Goal: Task Accomplishment & Management: Complete application form

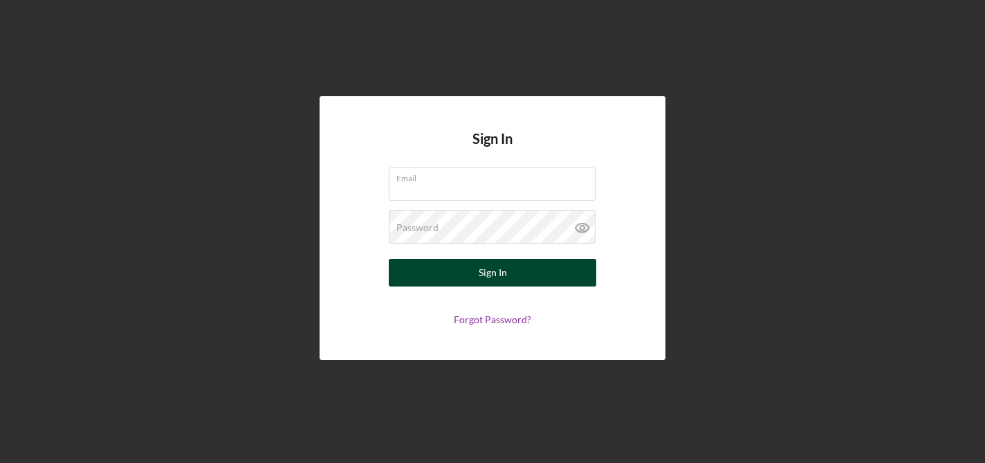
type input "[EMAIL_ADDRESS][DOMAIN_NAME]"
click at [523, 275] on button "Sign In" at bounding box center [492, 273] width 207 height 28
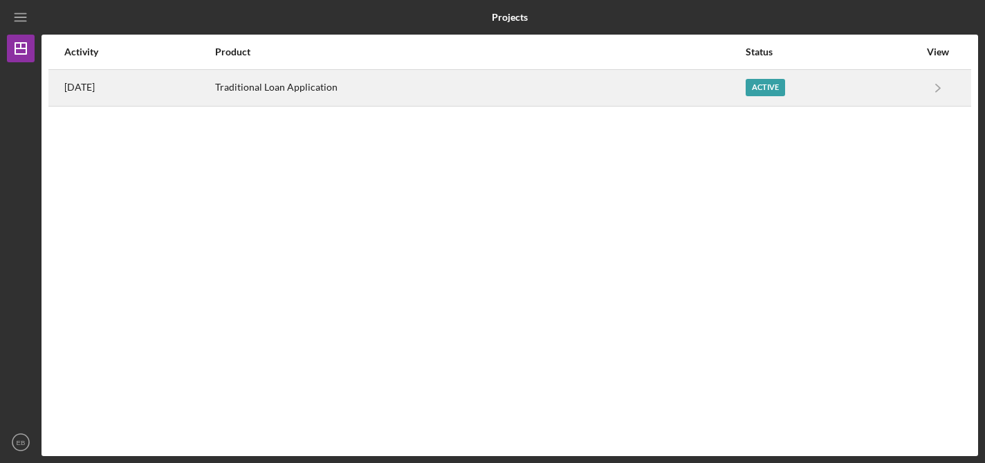
click at [760, 89] on div "Active" at bounding box center [765, 87] width 39 height 17
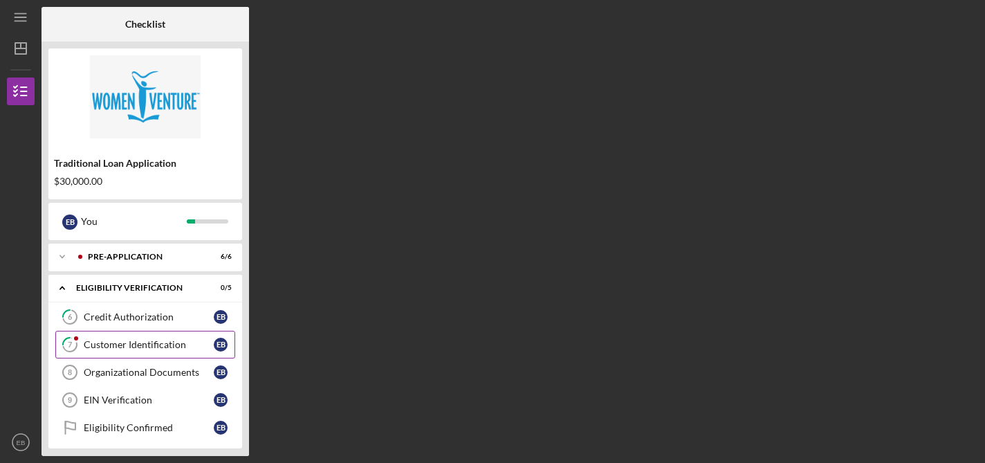
click at [102, 344] on div "Customer Identification" at bounding box center [149, 344] width 130 height 11
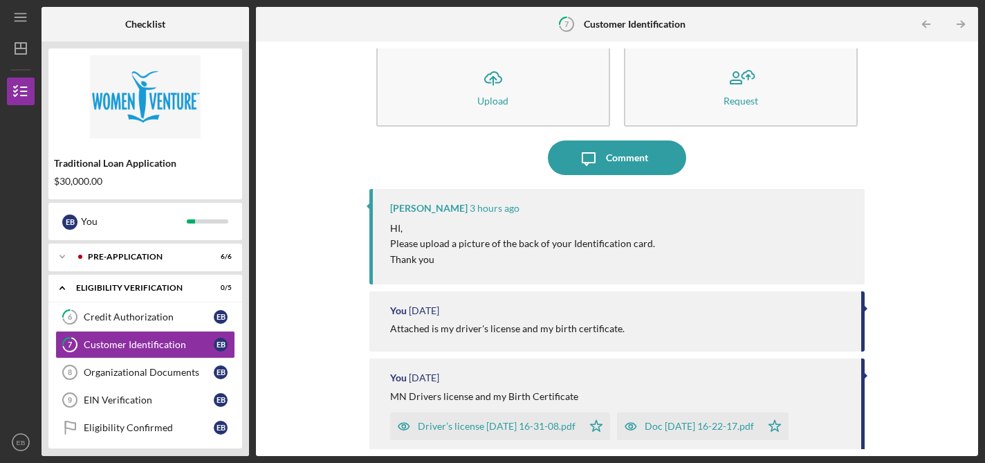
scroll to position [102, 0]
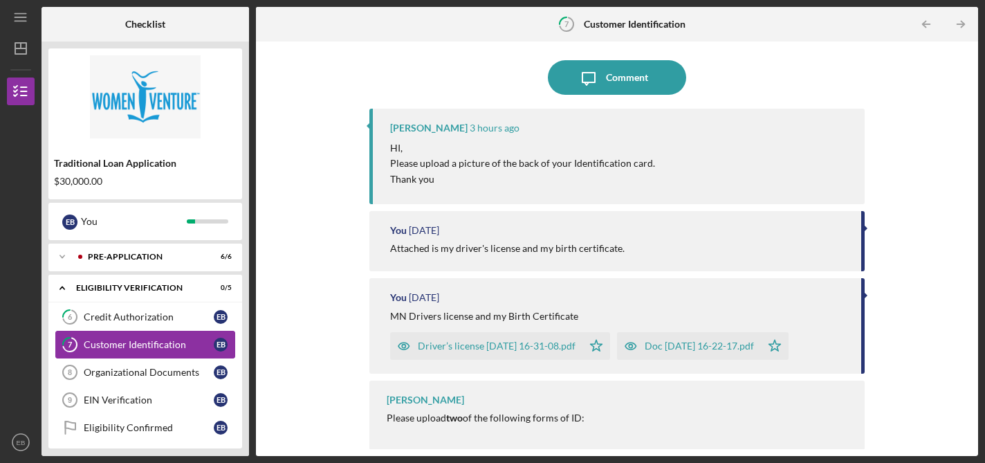
click at [150, 340] on div "Customer Identification" at bounding box center [149, 344] width 130 height 11
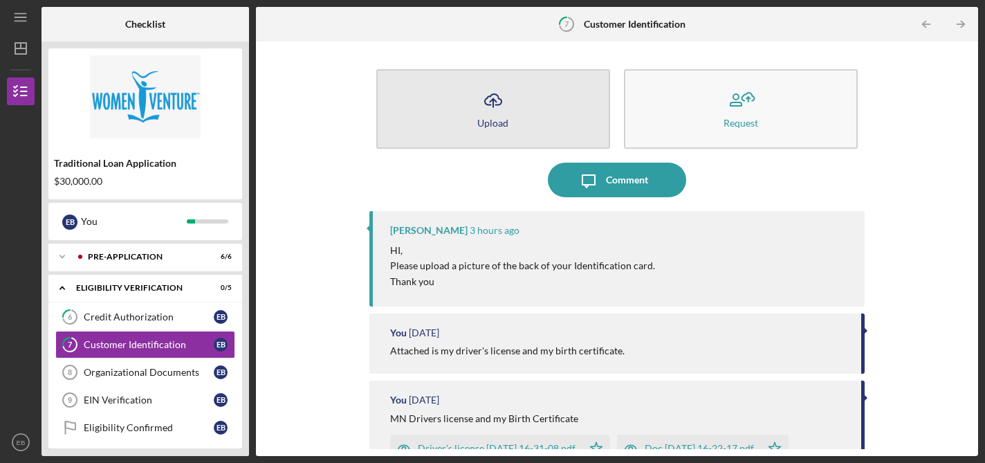
click at [499, 94] on icon "Icon/Upload" at bounding box center [493, 100] width 35 height 35
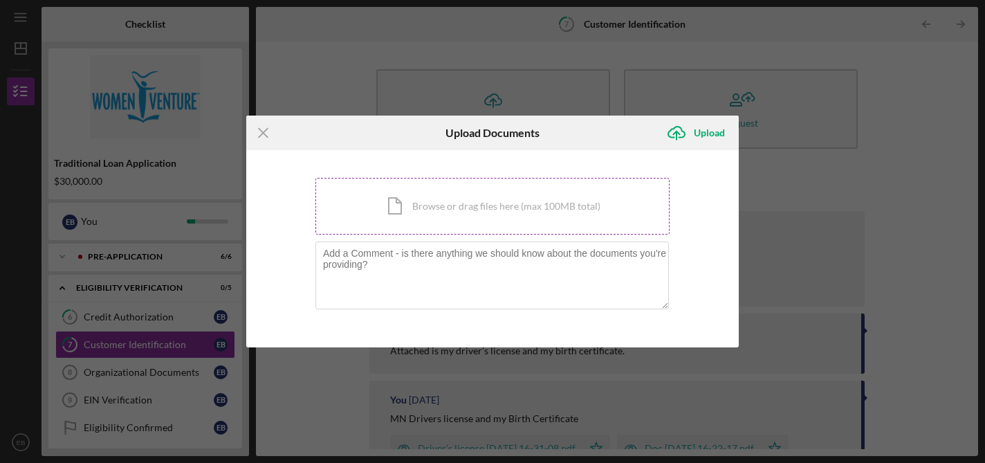
click at [441, 200] on div "Icon/Document Browse or drag files here (max 100MB total) Tap to choose files o…" at bounding box center [492, 206] width 354 height 57
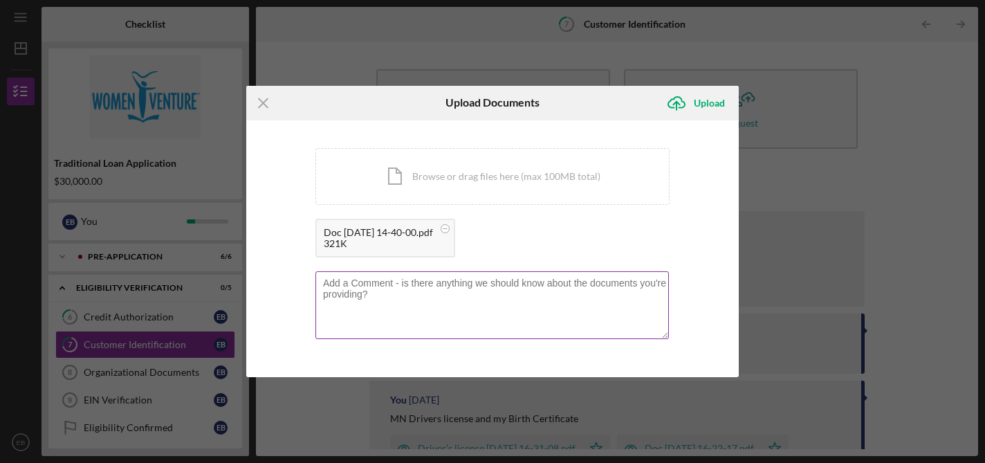
click at [494, 308] on textarea at bounding box center [491, 305] width 353 height 68
type textarea "Here is the back of my driver's license :)"
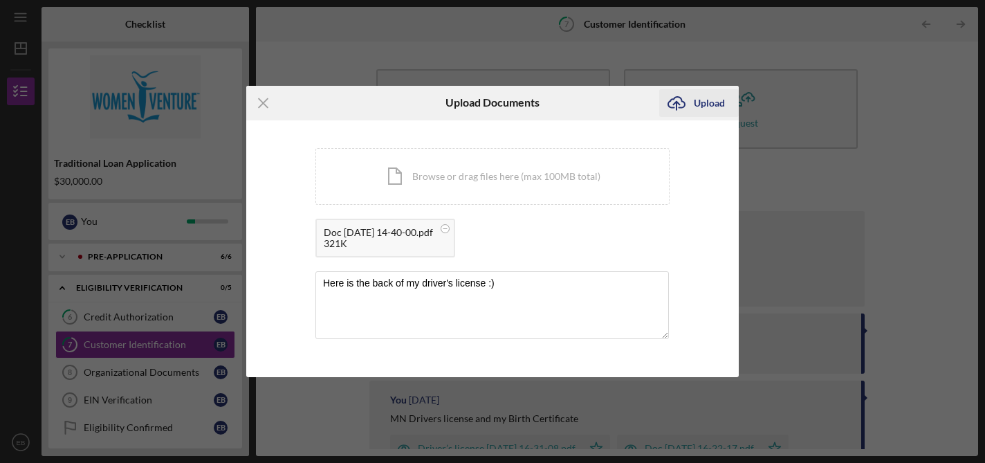
click at [703, 100] on div "Upload" at bounding box center [709, 103] width 31 height 28
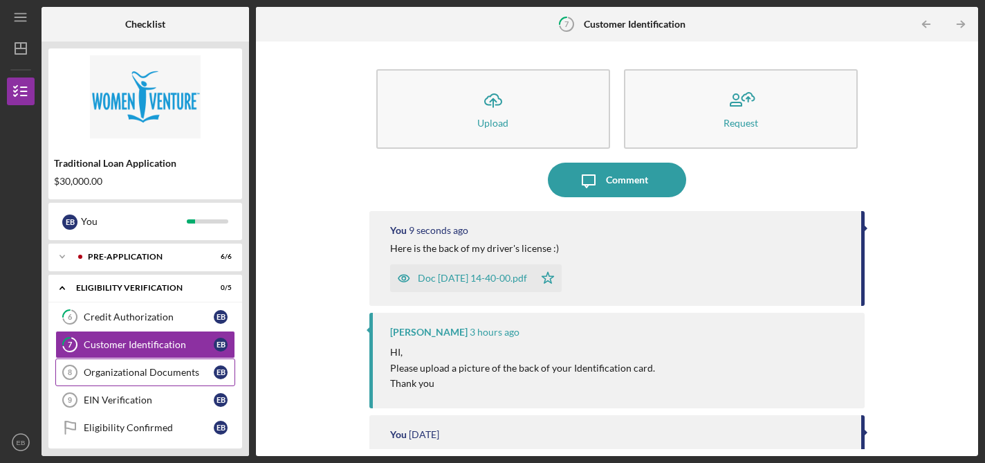
click at [147, 363] on link "Organizational Documents 8 Organizational Documents E B" at bounding box center [145, 372] width 180 height 28
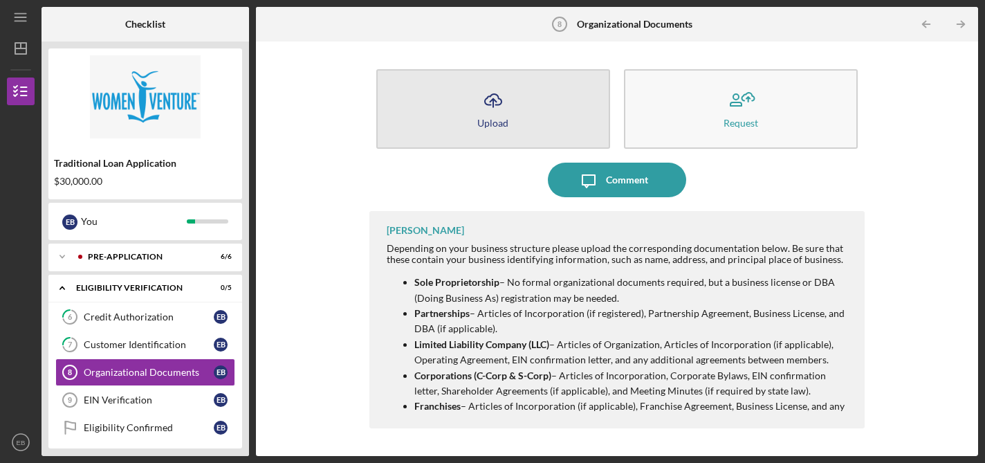
click at [503, 104] on icon "Icon/Upload" at bounding box center [493, 100] width 35 height 35
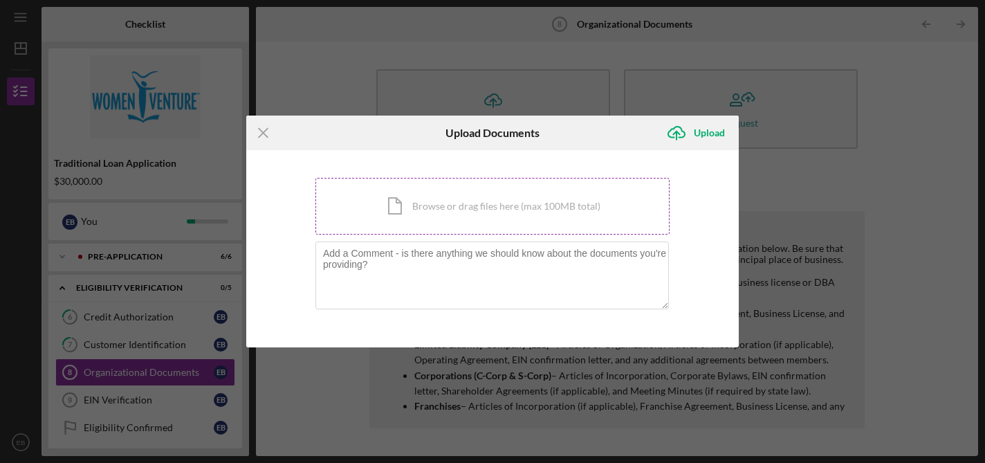
click at [442, 204] on div "Icon/Document Browse or drag files here (max 100MB total) Tap to choose files o…" at bounding box center [492, 206] width 354 height 57
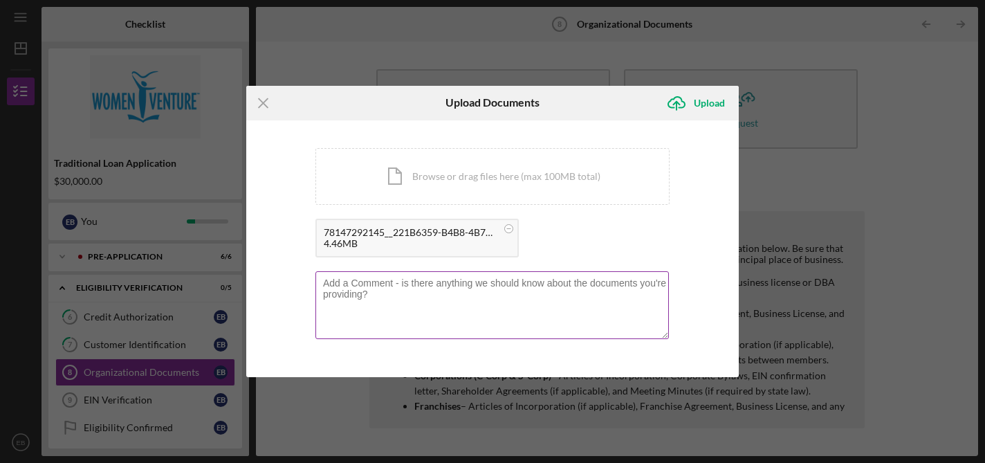
click at [472, 298] on textarea at bounding box center [491, 305] width 353 height 68
type textarea "This is my EIN letter of certification from NY State when I established the bus…"
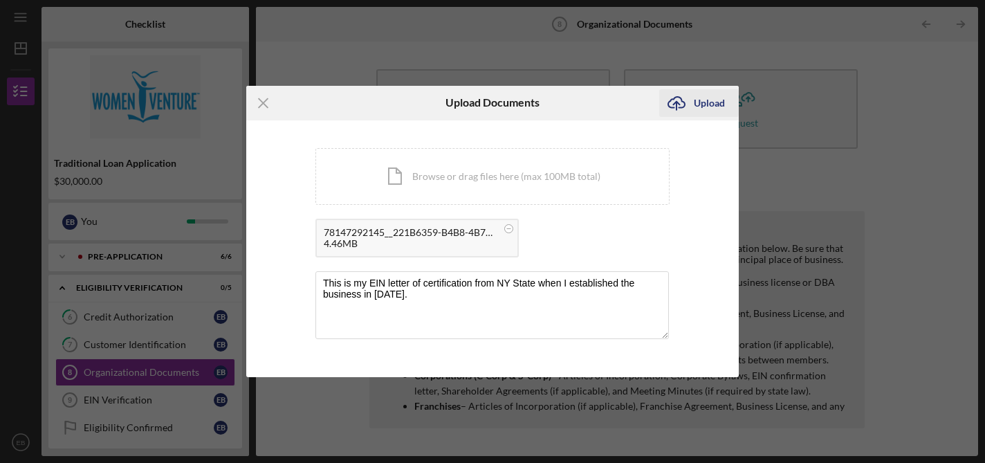
click at [710, 104] on div "Upload" at bounding box center [709, 103] width 31 height 28
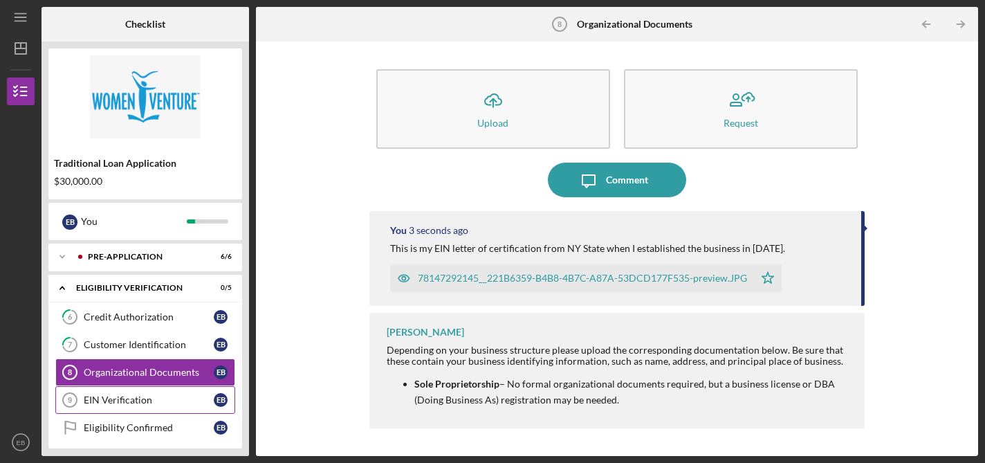
click at [166, 400] on div "EIN Verification" at bounding box center [149, 399] width 130 height 11
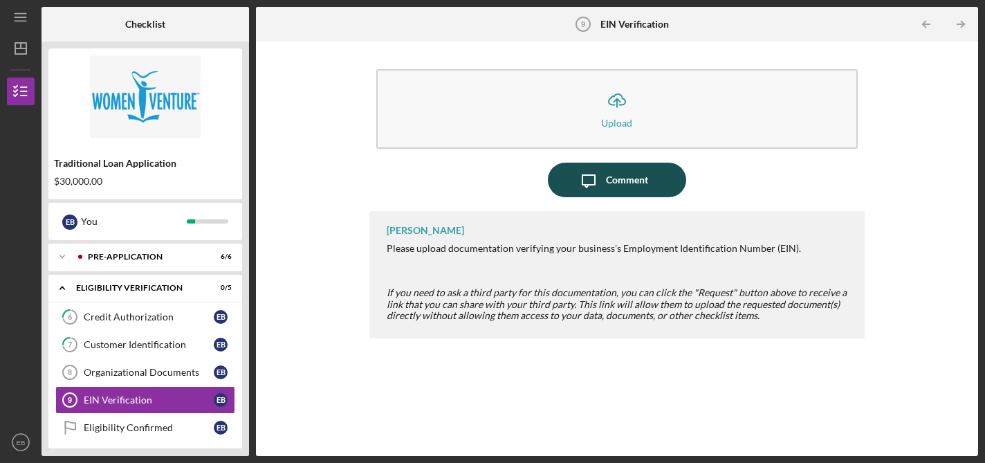
click at [606, 182] on button "Icon/Message Comment" at bounding box center [617, 180] width 138 height 35
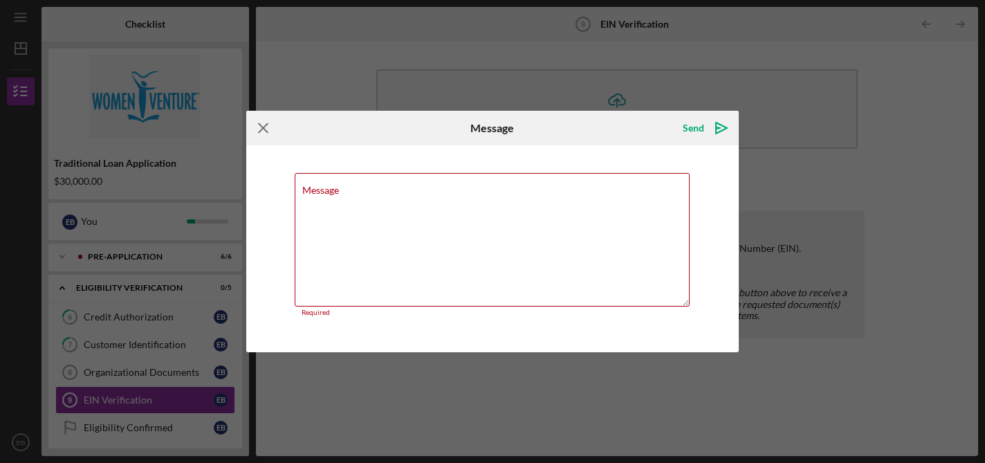
click at [268, 136] on icon "Icon/Menu Close" at bounding box center [263, 128] width 35 height 35
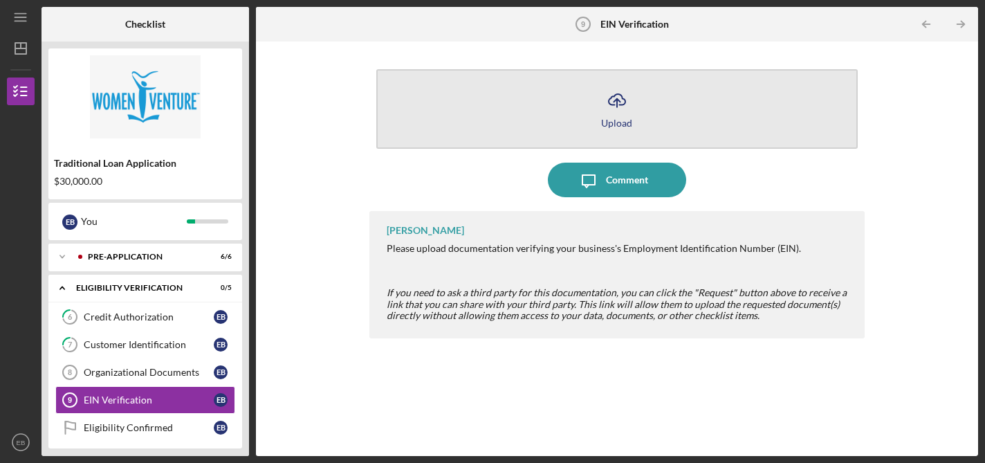
click at [562, 111] on button "Icon/Upload Upload" at bounding box center [617, 109] width 482 height 80
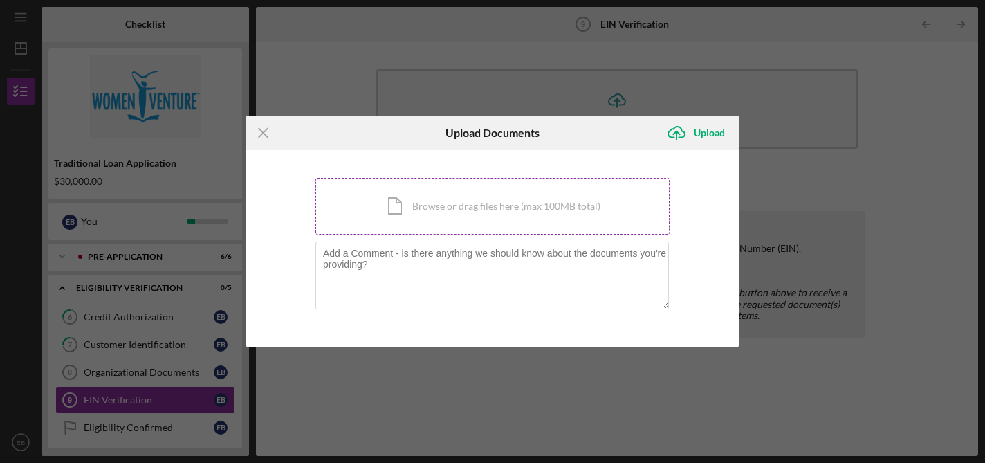
click at [420, 214] on div "Icon/Document Browse or drag files here (max 100MB total) Tap to choose files o…" at bounding box center [492, 206] width 354 height 57
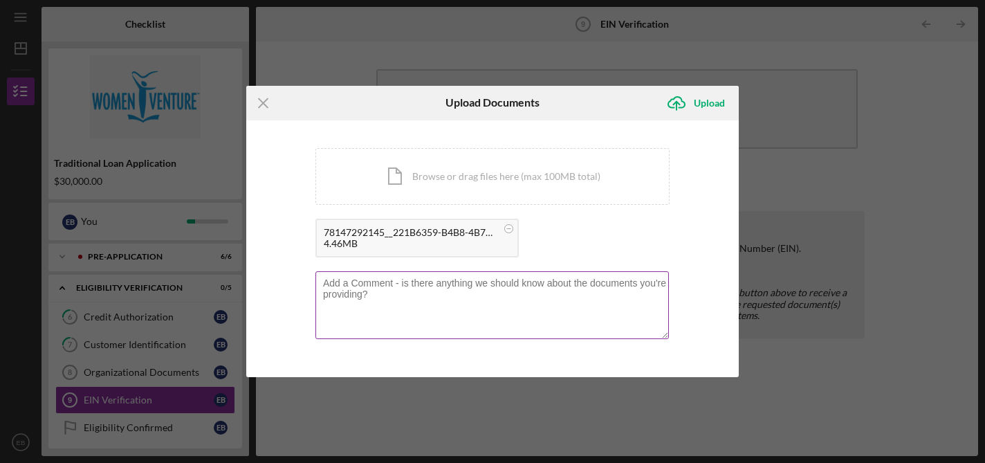
click at [459, 300] on textarea at bounding box center [491, 305] width 353 height 68
type textarea "EIN certificate"
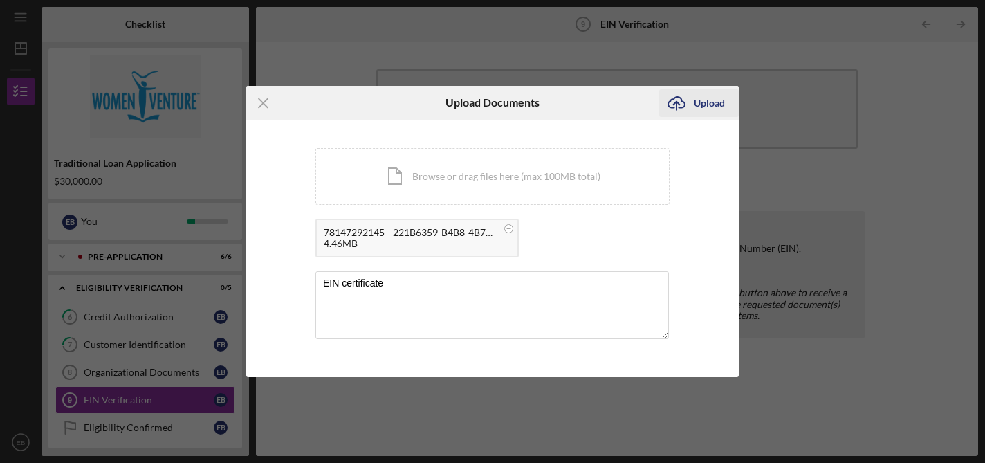
click at [700, 102] on div "Upload" at bounding box center [709, 103] width 31 height 28
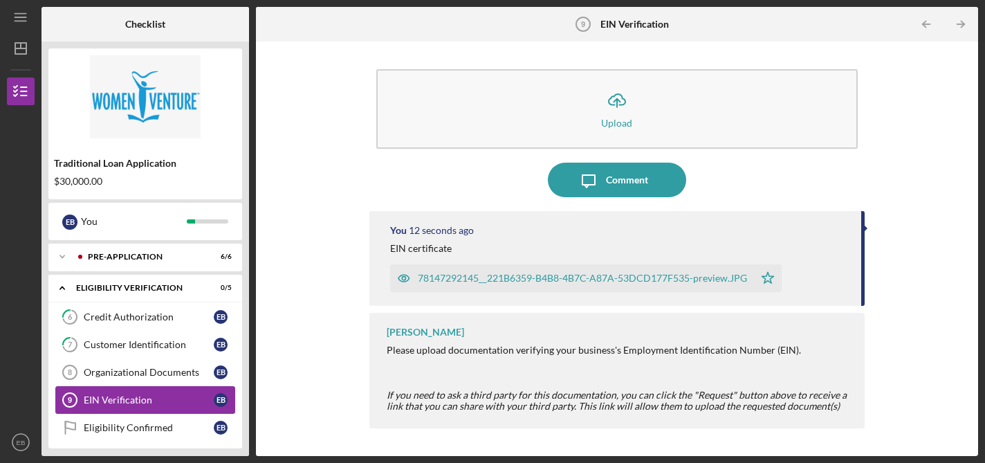
click at [136, 405] on link "EIN Verification 9 EIN Verification E B" at bounding box center [145, 400] width 180 height 28
click at [138, 373] on div "Organizational Documents" at bounding box center [149, 372] width 130 height 11
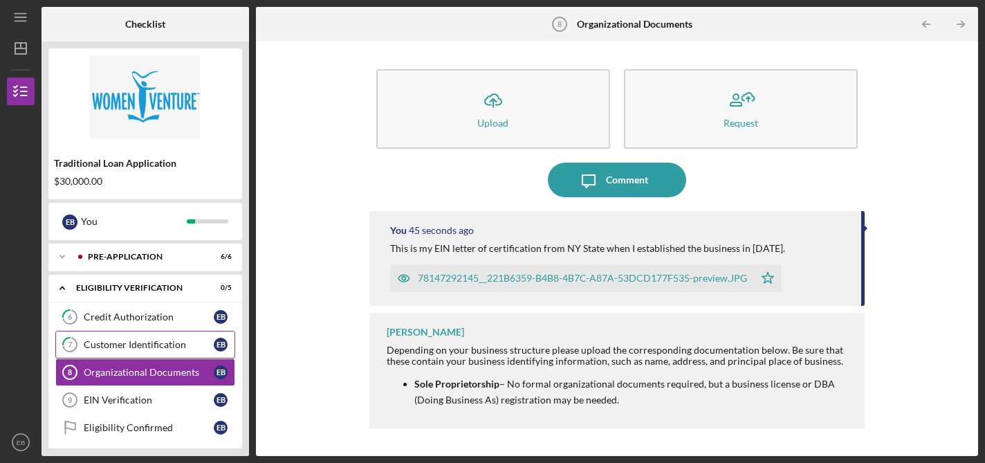
click at [158, 341] on div "Customer Identification" at bounding box center [149, 344] width 130 height 11
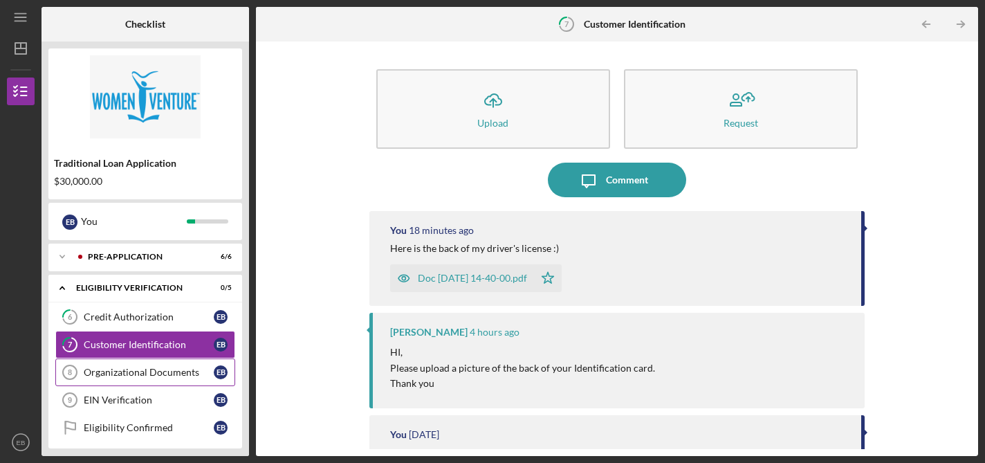
click at [139, 367] on div "Organizational Documents" at bounding box center [149, 372] width 130 height 11
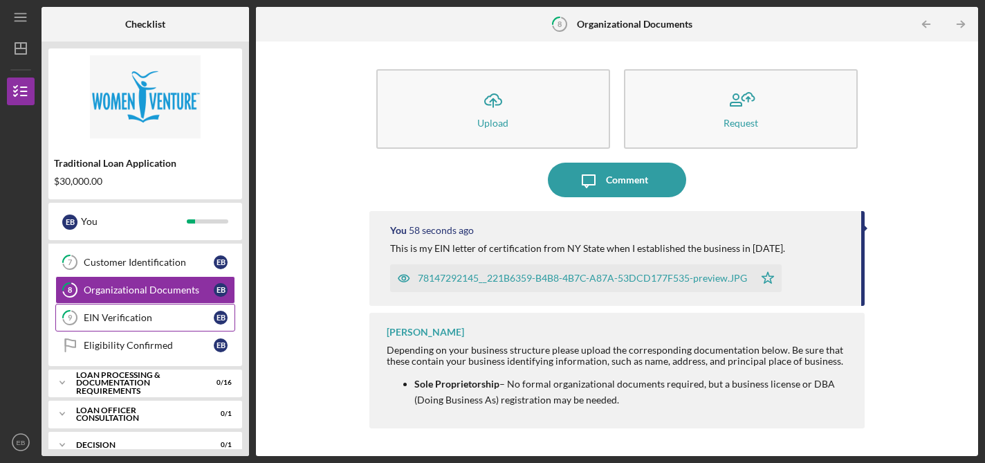
scroll to position [100, 0]
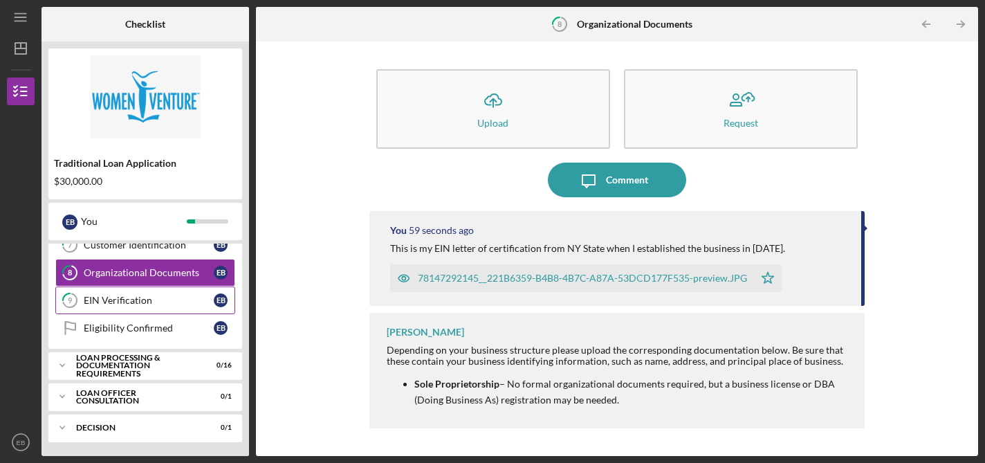
click at [144, 300] on div "EIN Verification" at bounding box center [149, 300] width 130 height 11
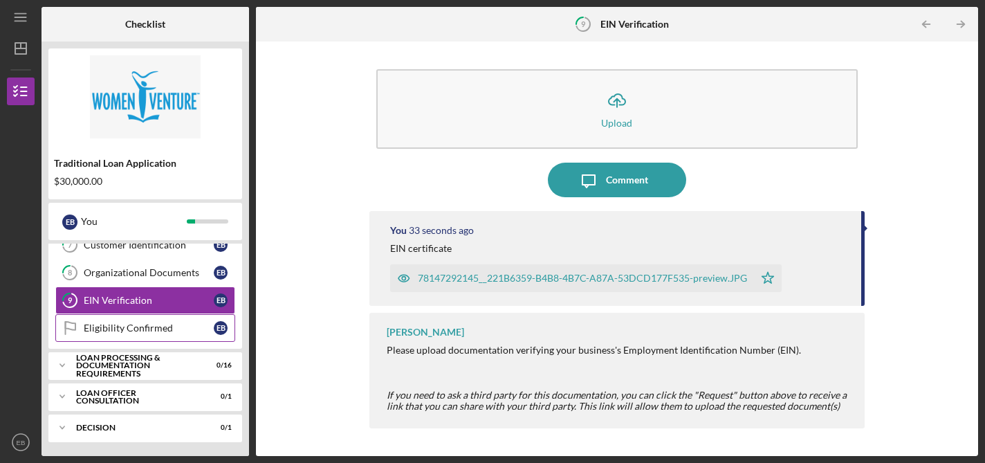
click at [136, 332] on div "Eligibility Confirmed" at bounding box center [149, 327] width 130 height 11
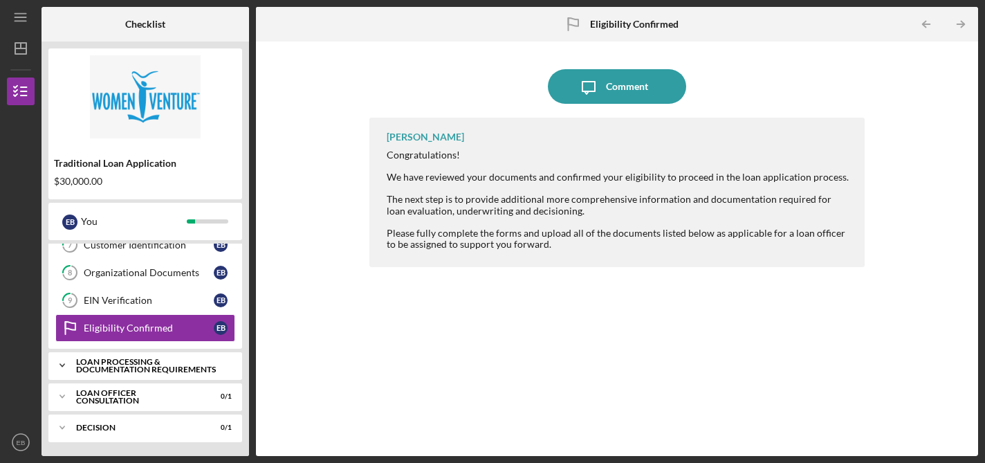
click at [142, 378] on div "Icon/Expander Loan Processing & Documentation Requirements 0 / 16" at bounding box center [145, 365] width 194 height 28
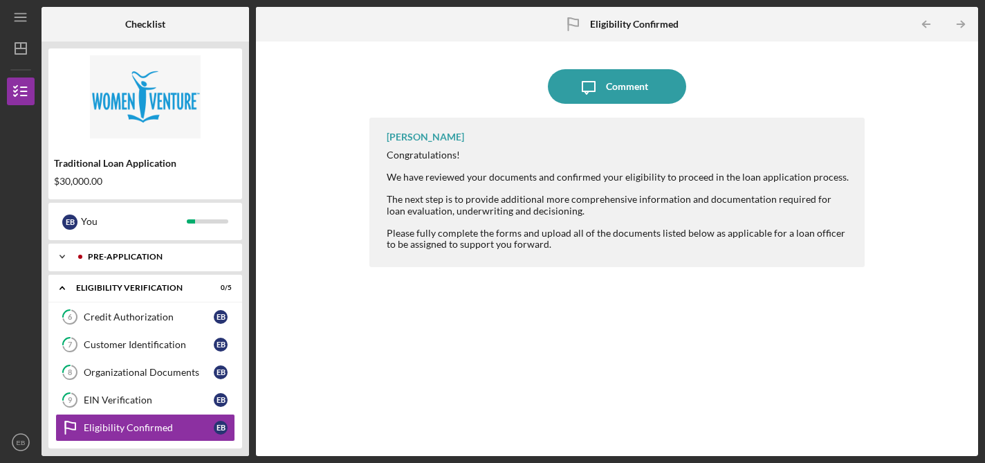
click at [160, 262] on div "Icon/Expander Pre-Application 6 / 6" at bounding box center [145, 257] width 194 height 28
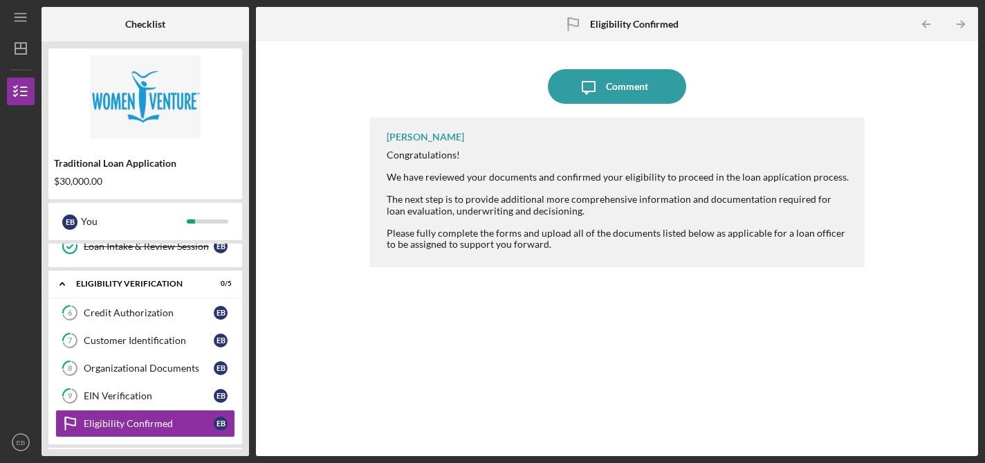
scroll to position [189, 0]
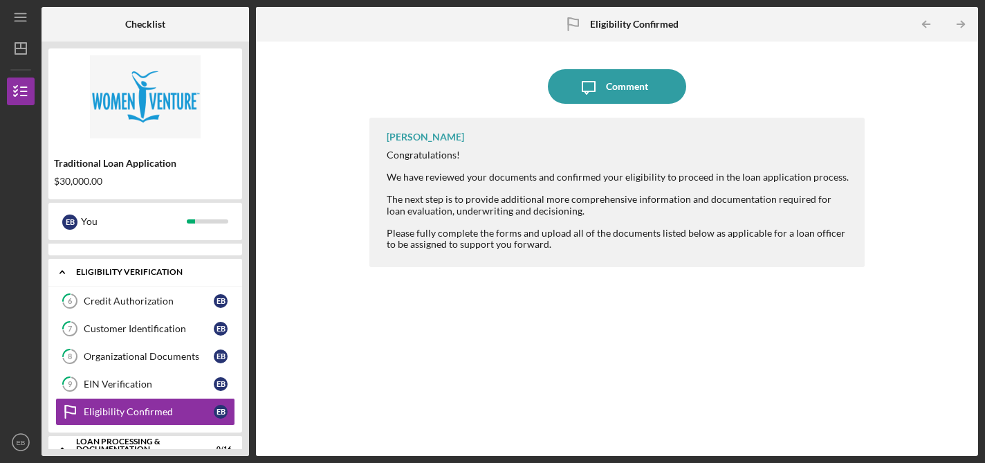
click at [173, 281] on div "Icon/Expander Eligibility Verification 0 / 5" at bounding box center [145, 272] width 194 height 28
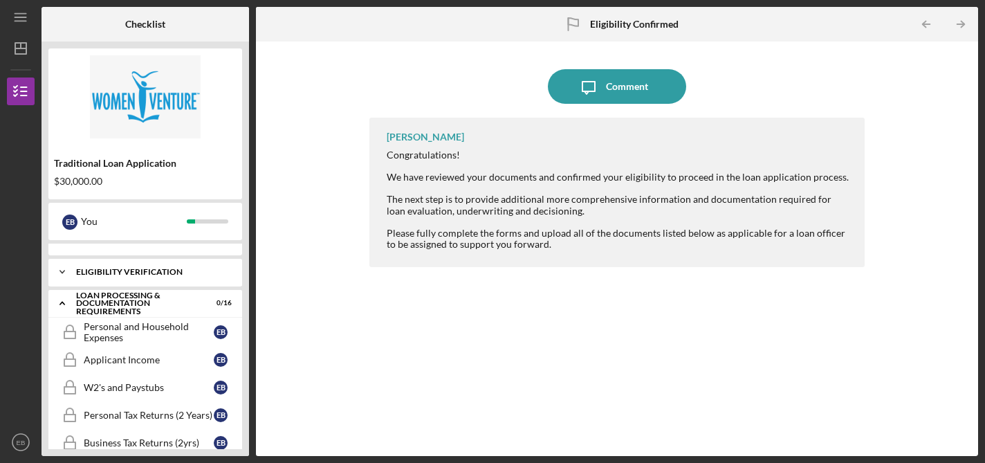
click at [173, 275] on div "Eligibility Verification" at bounding box center [150, 272] width 149 height 8
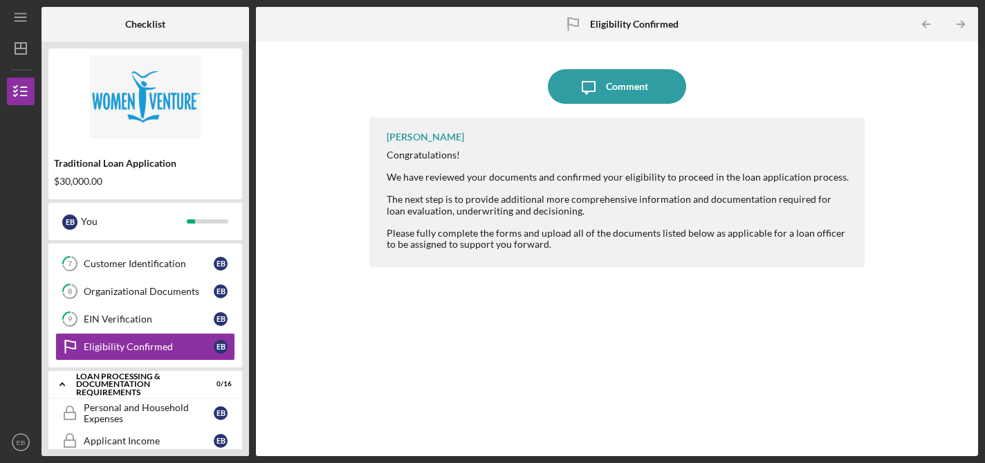
scroll to position [286, 0]
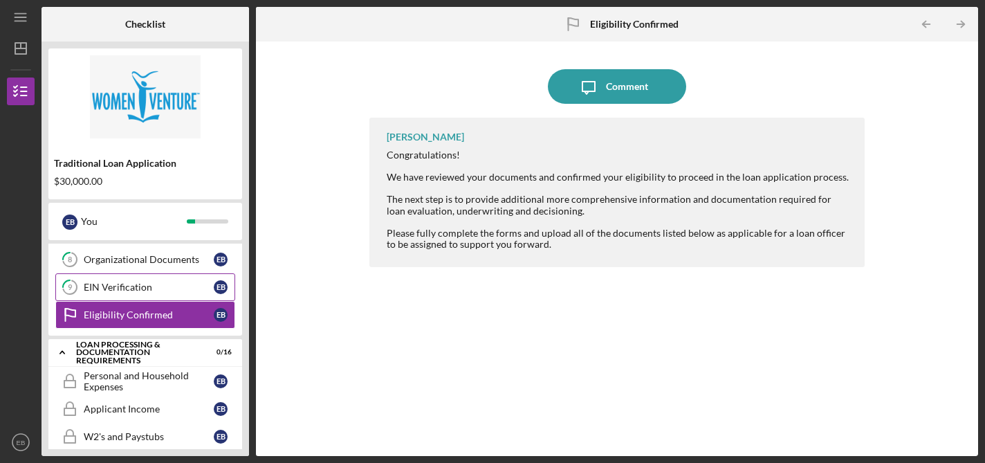
click at [163, 283] on div "EIN Verification" at bounding box center [149, 286] width 130 height 11
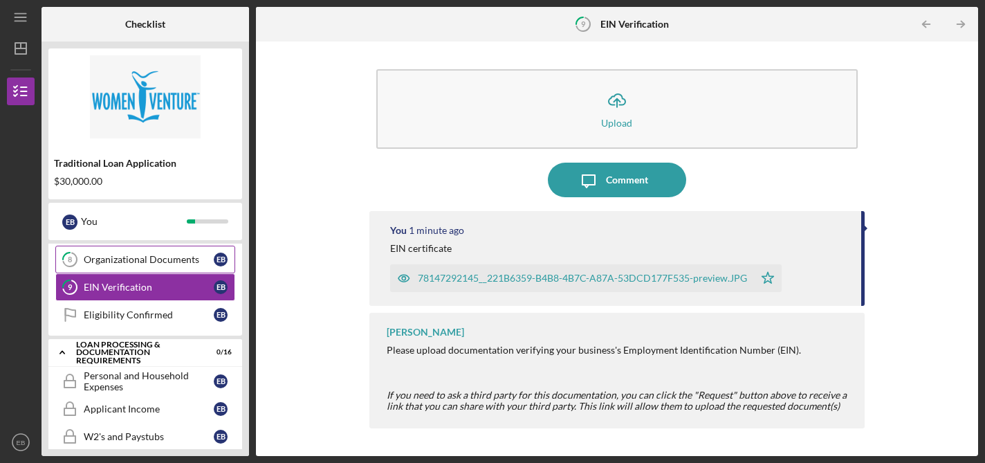
click at [148, 266] on link "8 Organizational Documents E B" at bounding box center [145, 260] width 180 height 28
